Goal: Task Accomplishment & Management: Manage account settings

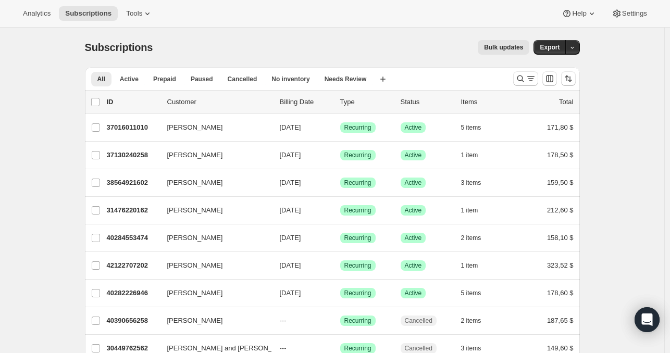
click at [136, 21] on div "Analytics Subscriptions Tools Help Settings" at bounding box center [335, 14] width 670 height 28
click at [136, 16] on span "Tools" at bounding box center [134, 13] width 16 height 8
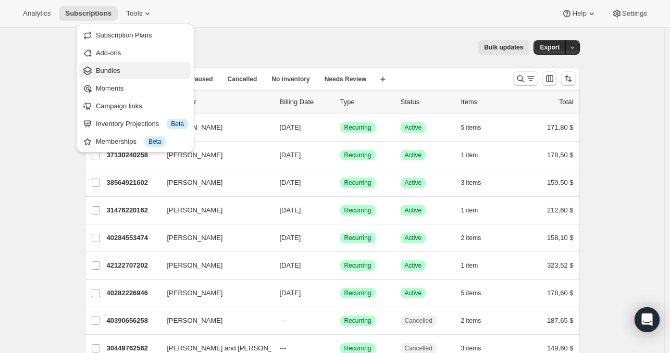
click at [121, 77] on button "Bundles" at bounding box center [135, 70] width 112 height 17
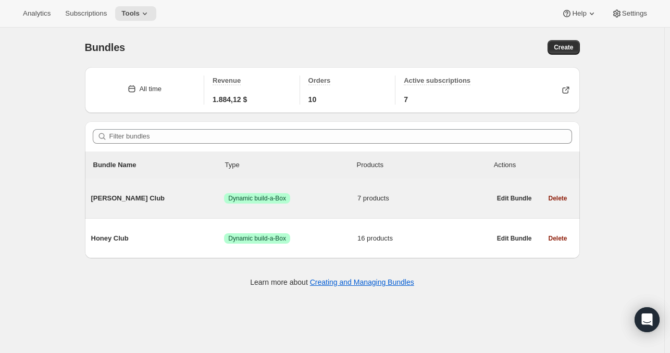
scroll to position [27, 0]
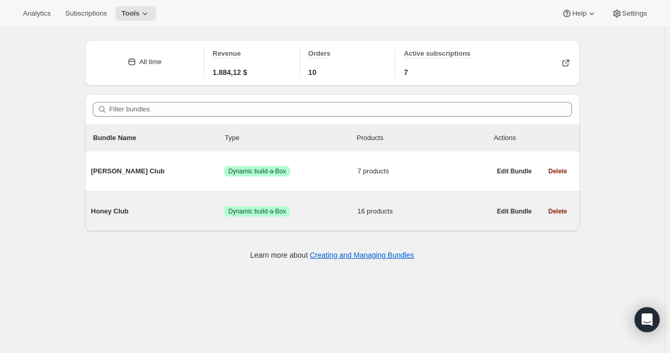
click at [116, 215] on span "Honey Club" at bounding box center [157, 211] width 133 height 10
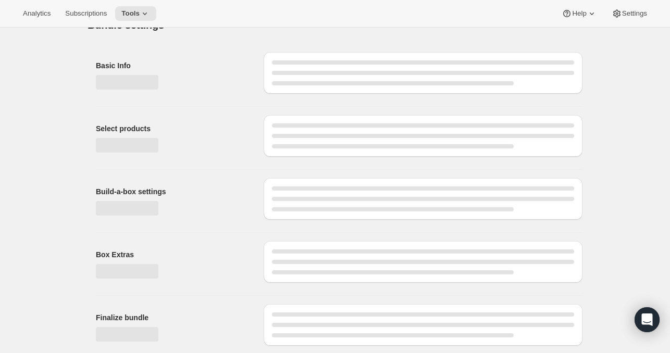
type input "Honey Club"
radio input "true"
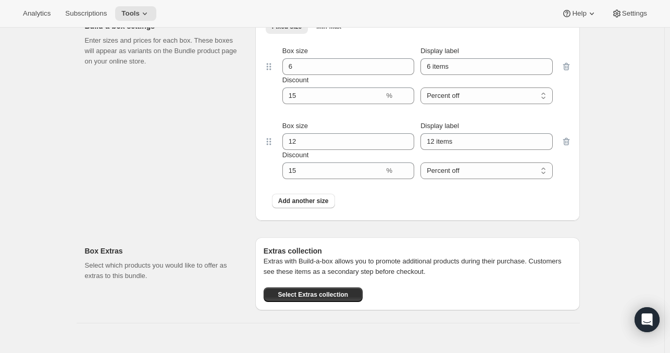
scroll to position [1056, 0]
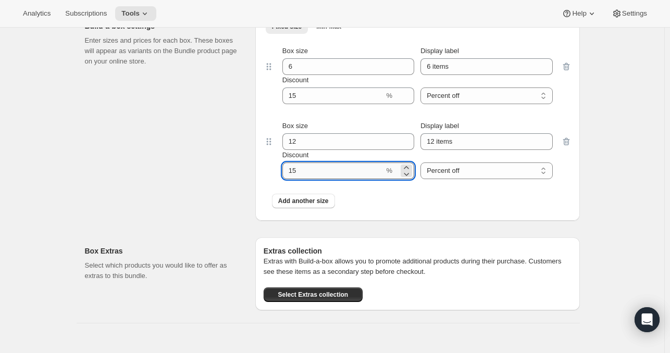
click at [309, 168] on input "Discount" at bounding box center [333, 170] width 102 height 17
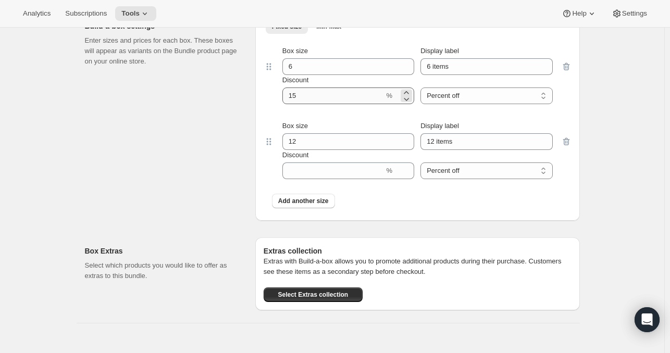
drag, startPoint x: 299, startPoint y: 108, endPoint x: 296, endPoint y: 99, distance: 9.4
click at [296, 99] on div "Box size 6 Display label 6 items Discount % Percent off Amount off Percent off" at bounding box center [418, 74] width 308 height 75
click at [296, 99] on input "Discount" at bounding box center [333, 95] width 102 height 17
type input "0"
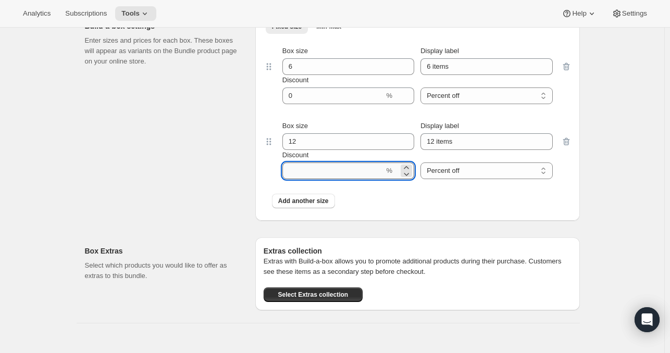
click at [305, 177] on input "Discount" at bounding box center [333, 170] width 102 height 17
type input "0"
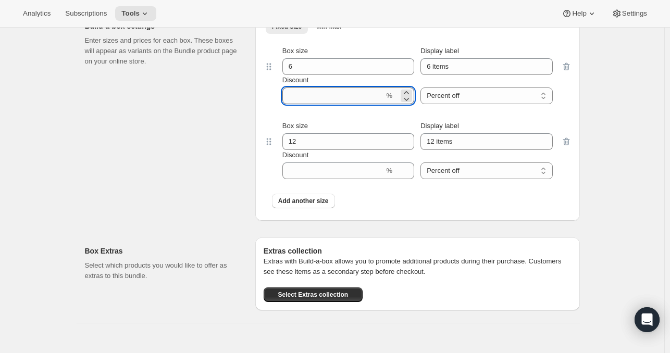
click at [303, 104] on input "Discount" at bounding box center [333, 95] width 102 height 17
type input "15"
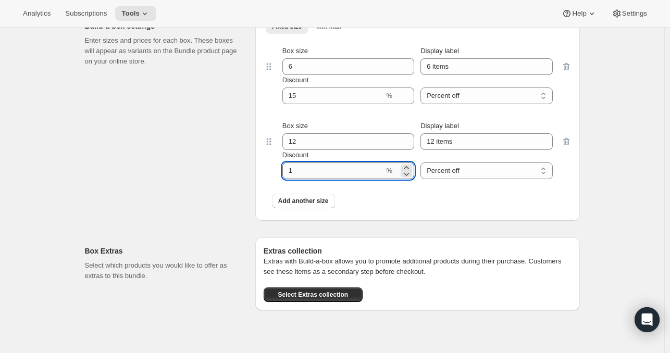
click at [311, 169] on input "Discount" at bounding box center [333, 170] width 102 height 17
type input "15"
